Goal: Navigation & Orientation: Find specific page/section

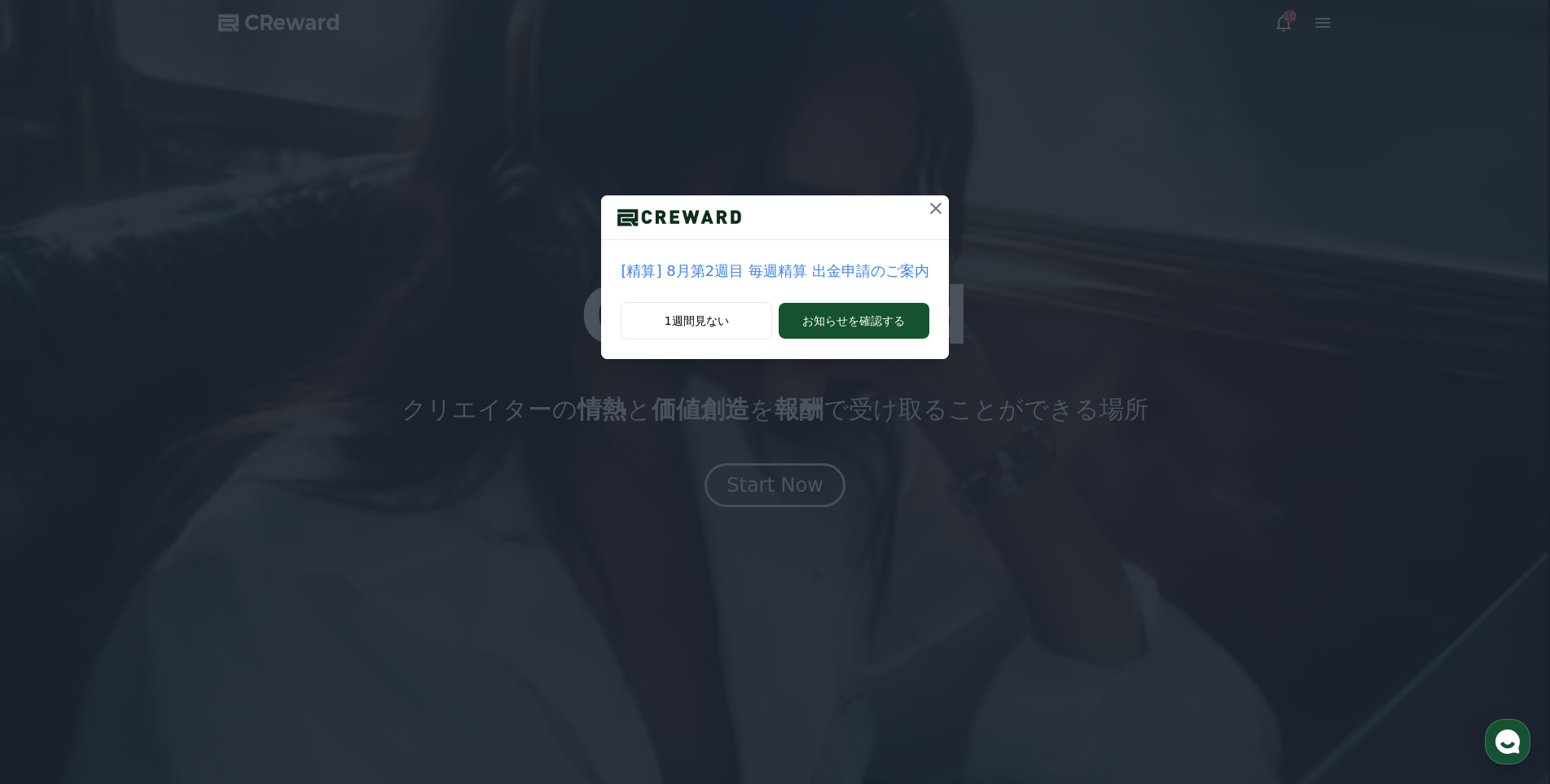
click at [930, 204] on icon at bounding box center [936, 209] width 20 height 20
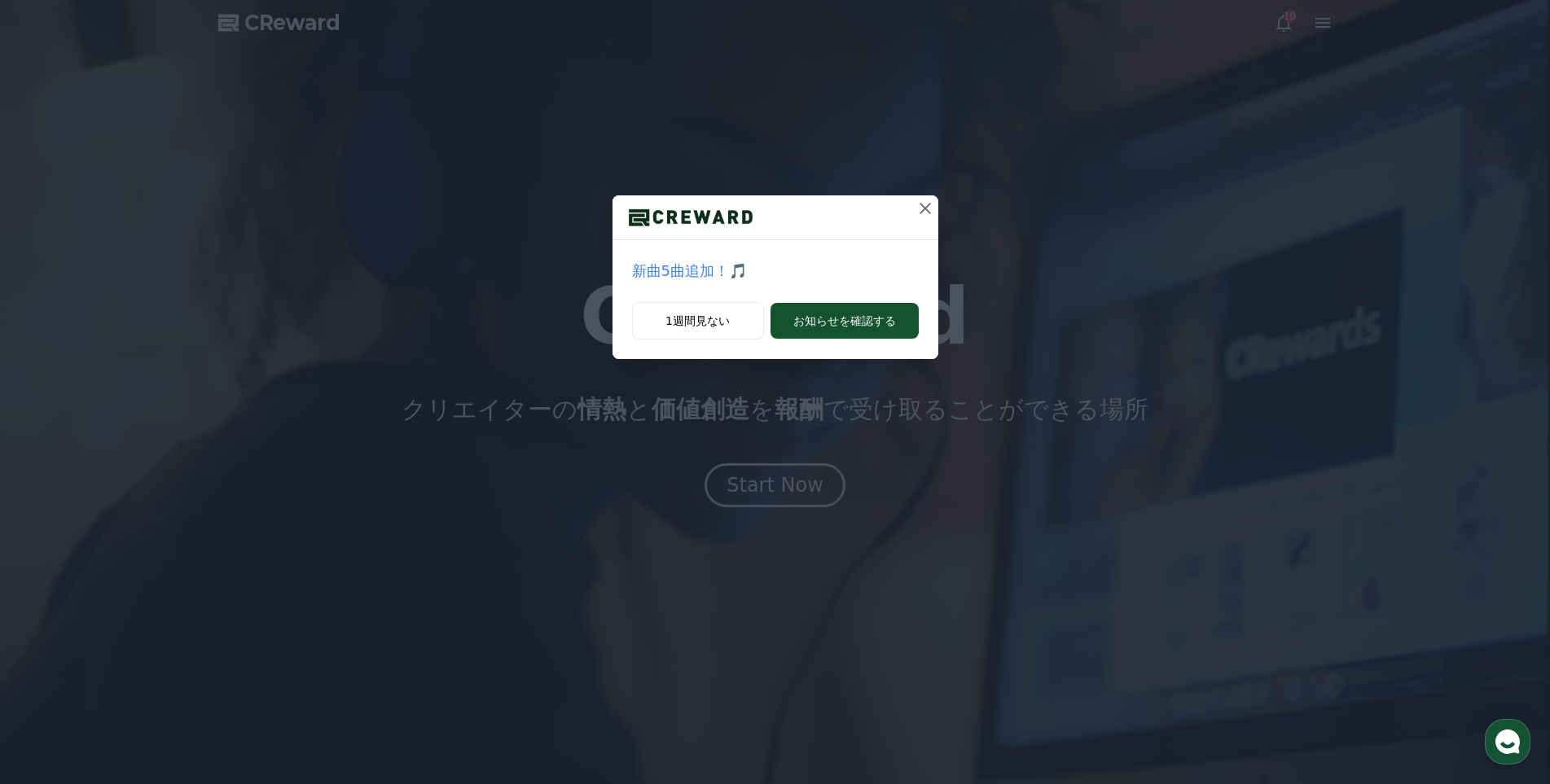
click at [931, 204] on icon at bounding box center [926, 209] width 11 height 11
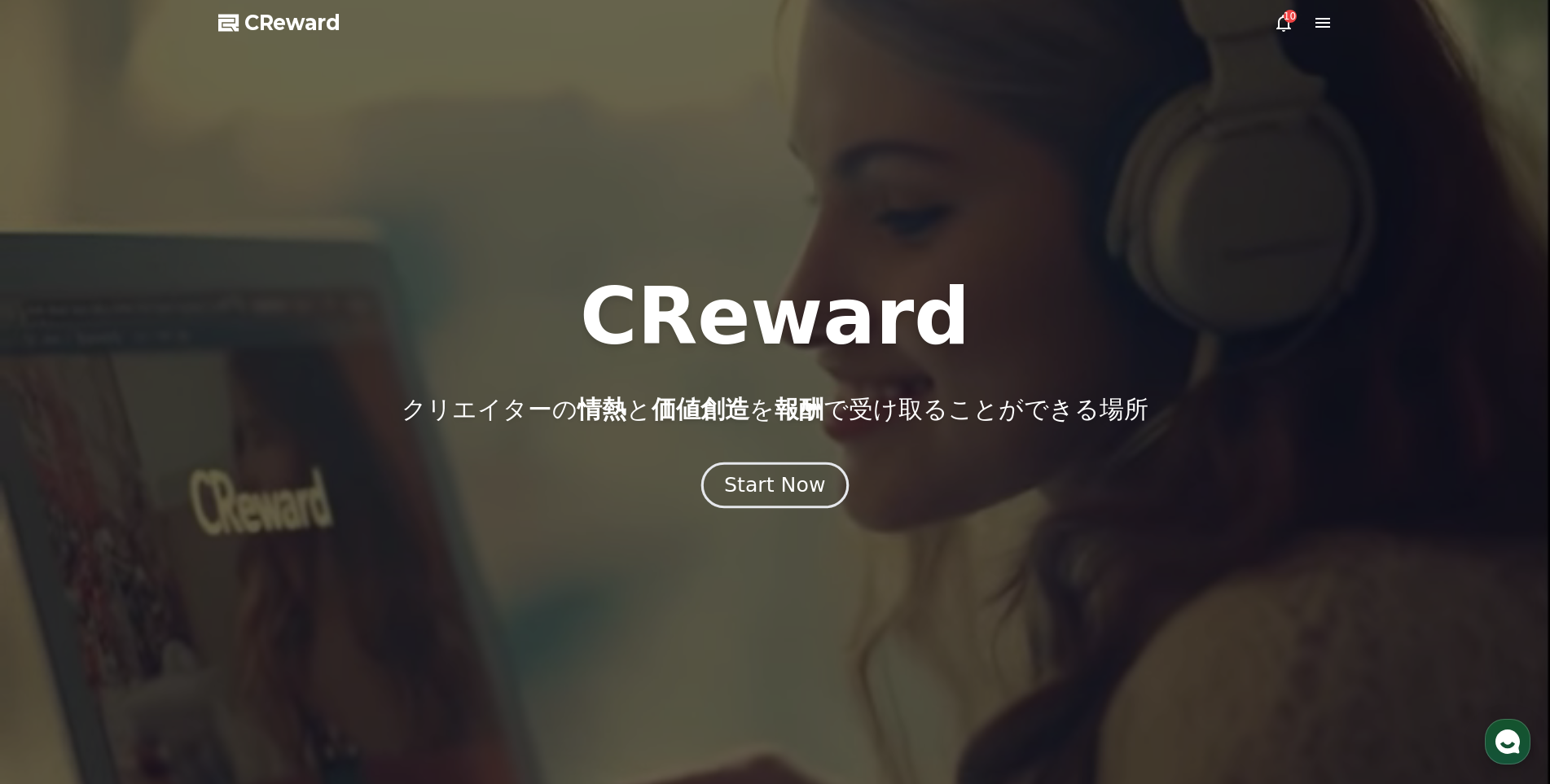
click at [818, 481] on div "Start Now" at bounding box center [775, 485] width 101 height 28
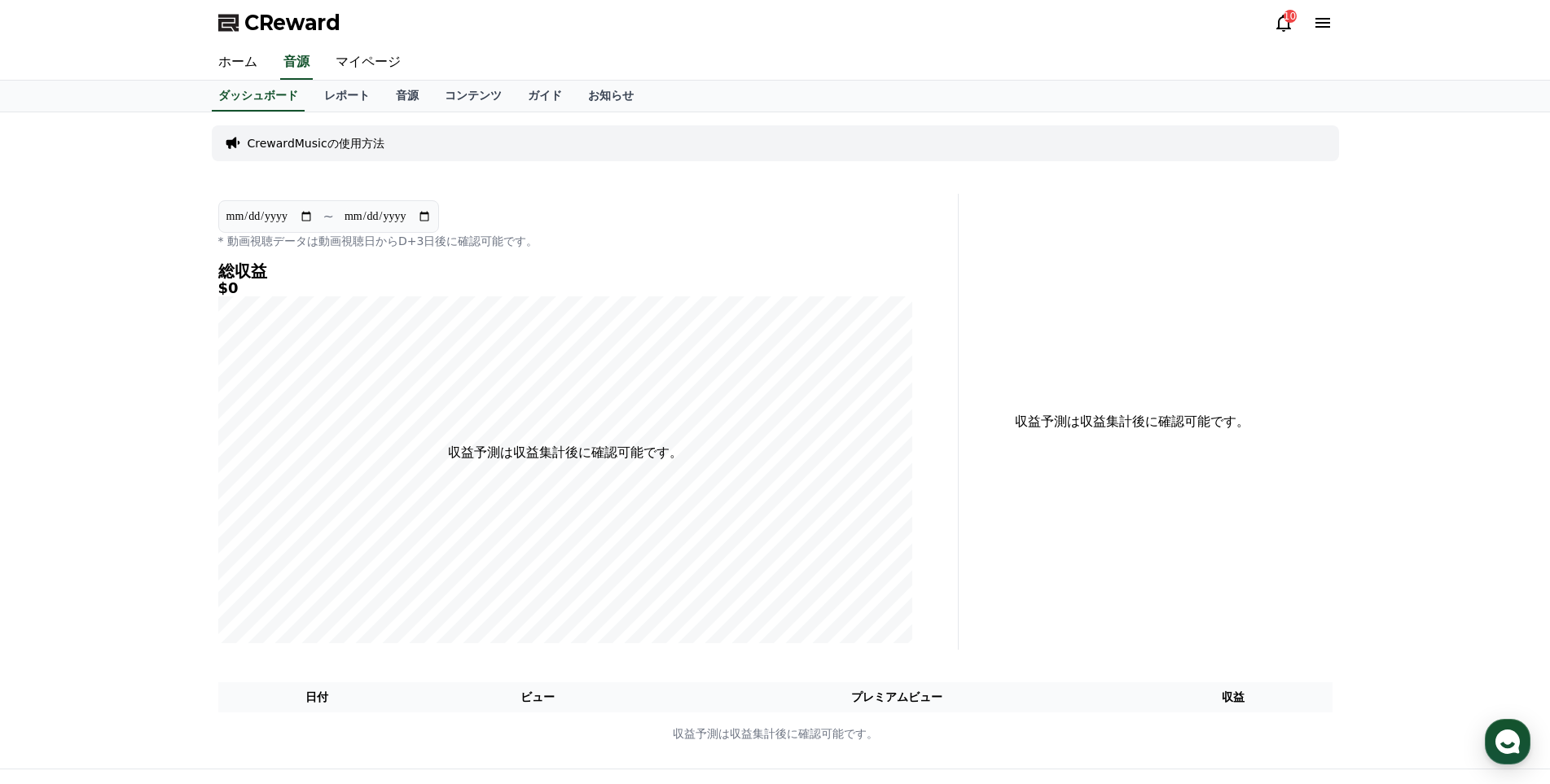
click at [1281, 25] on icon at bounding box center [1284, 23] width 20 height 20
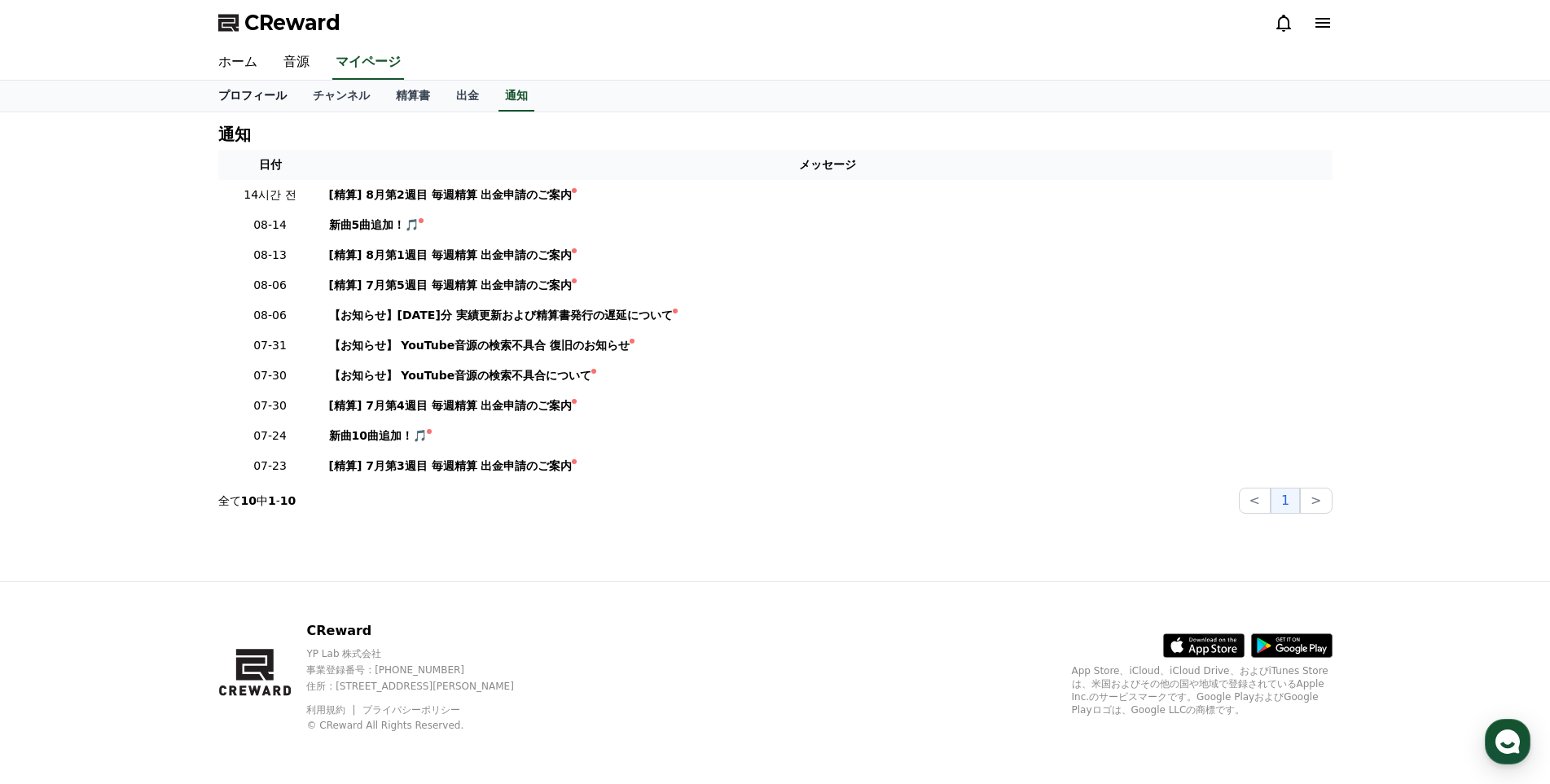
click at [260, 98] on link "プロフィール" at bounding box center [252, 96] width 94 height 31
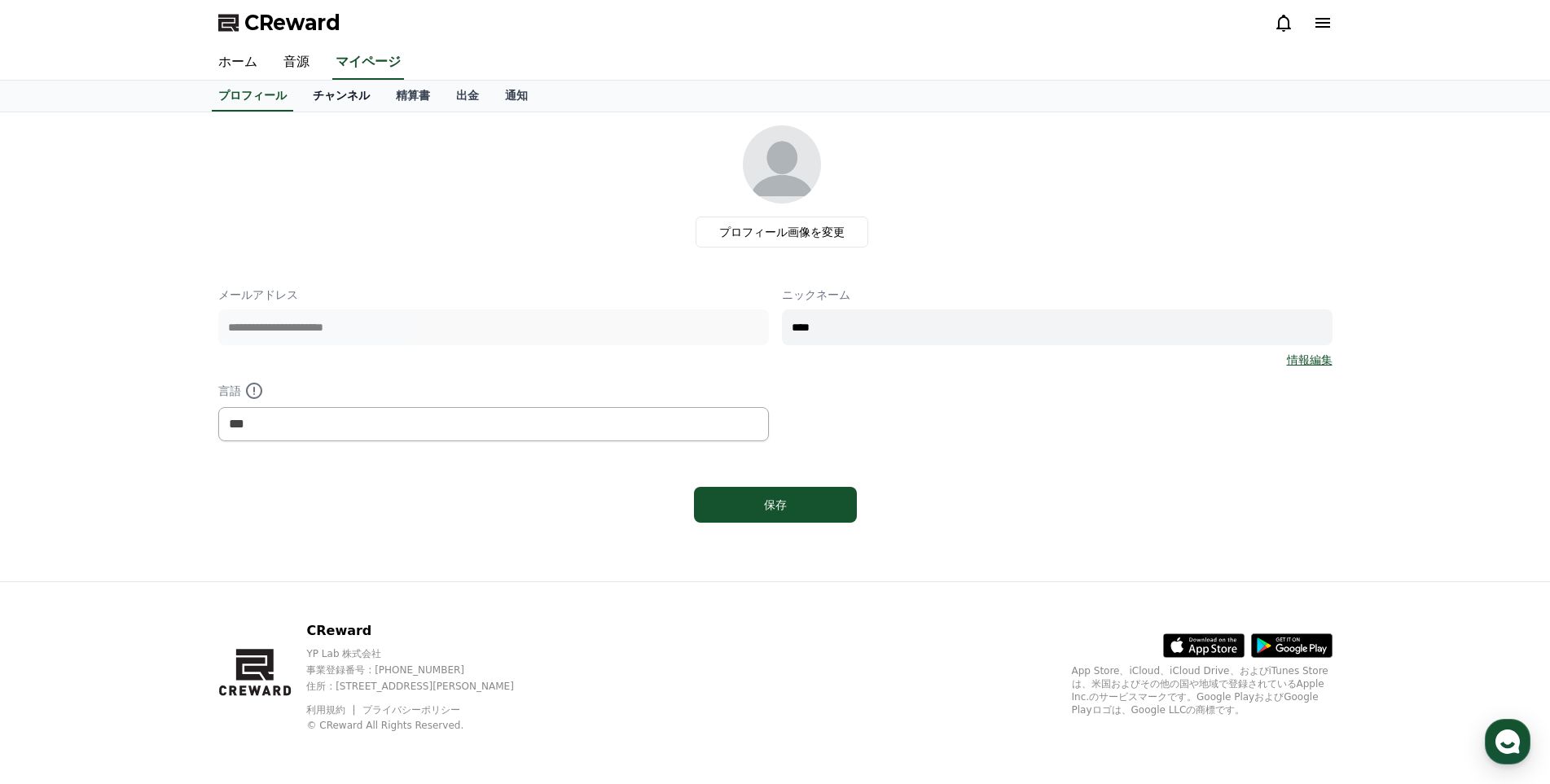
click at [312, 103] on link "チャンネル" at bounding box center [341, 96] width 83 height 31
